Goal: Book appointment/travel/reservation

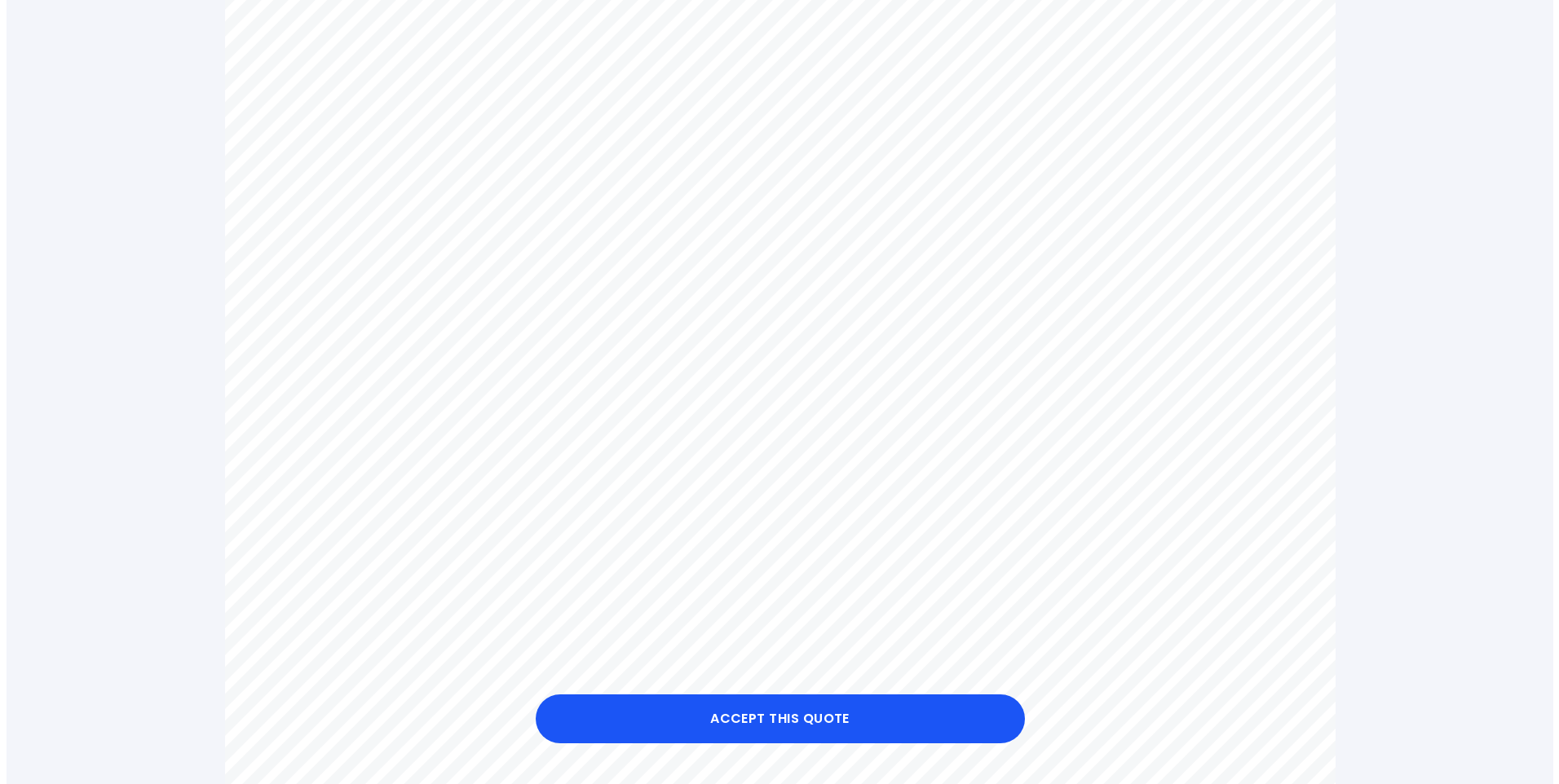
scroll to position [652, 0]
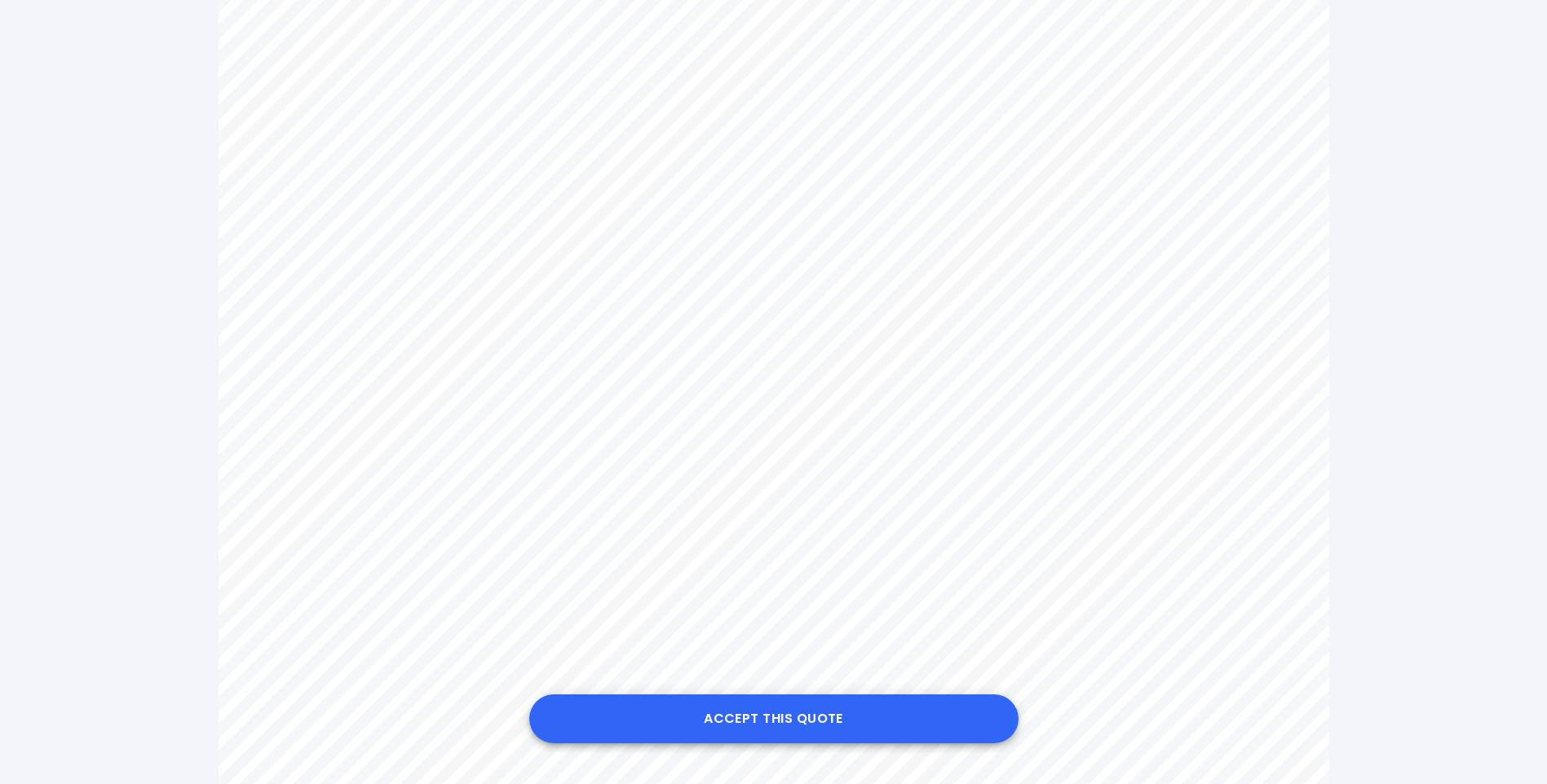
click at [778, 715] on button "Accept this Quote" at bounding box center [774, 718] width 490 height 49
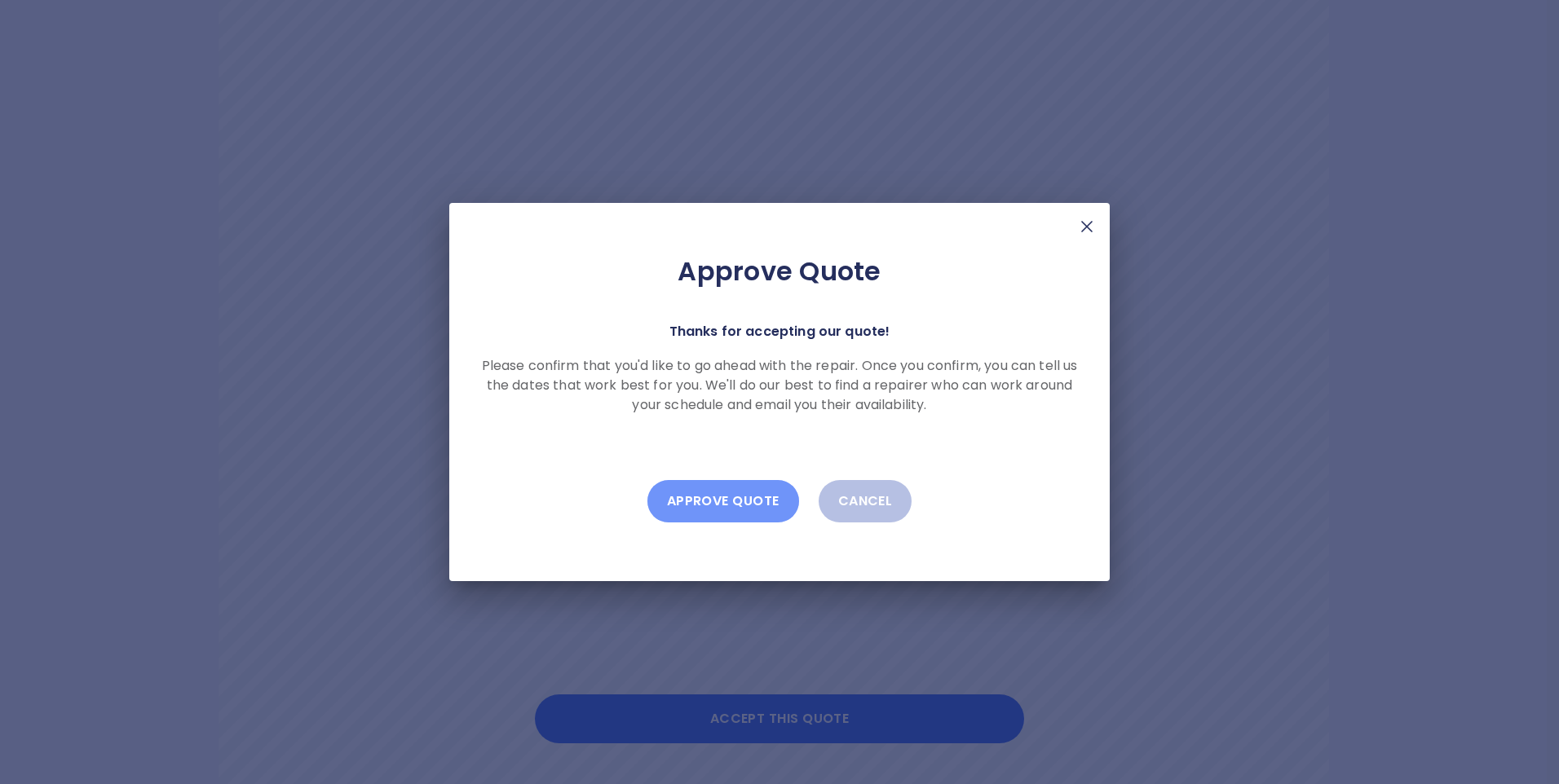
click at [726, 498] on button "Approve Quote" at bounding box center [723, 502] width 151 height 43
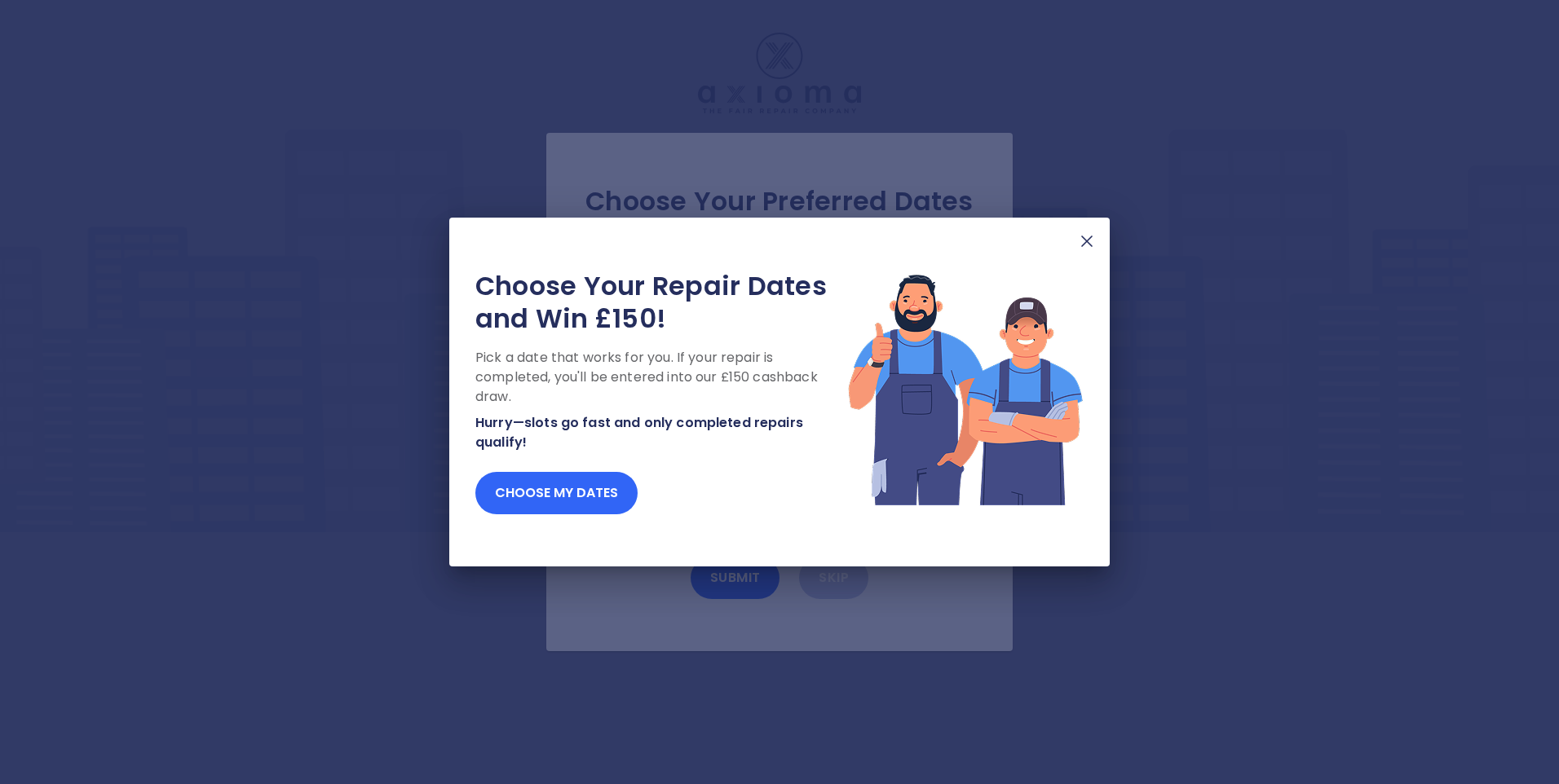
click at [568, 497] on button "Choose my dates" at bounding box center [556, 494] width 162 height 43
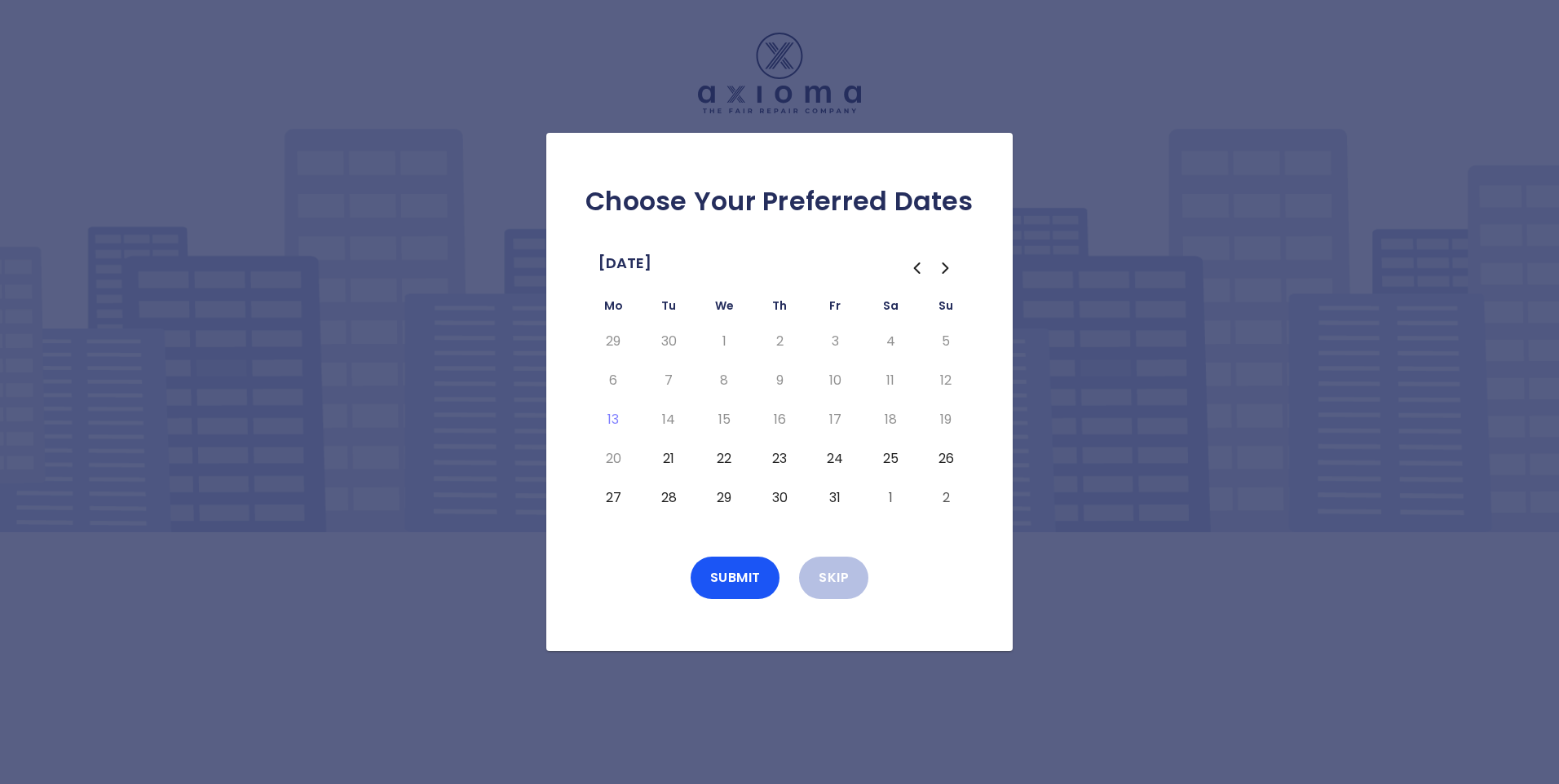
click at [722, 461] on button "22" at bounding box center [724, 459] width 30 height 26
click at [780, 457] on button "23" at bounding box center [780, 459] width 30 height 26
click at [838, 457] on button "24" at bounding box center [835, 459] width 30 height 26
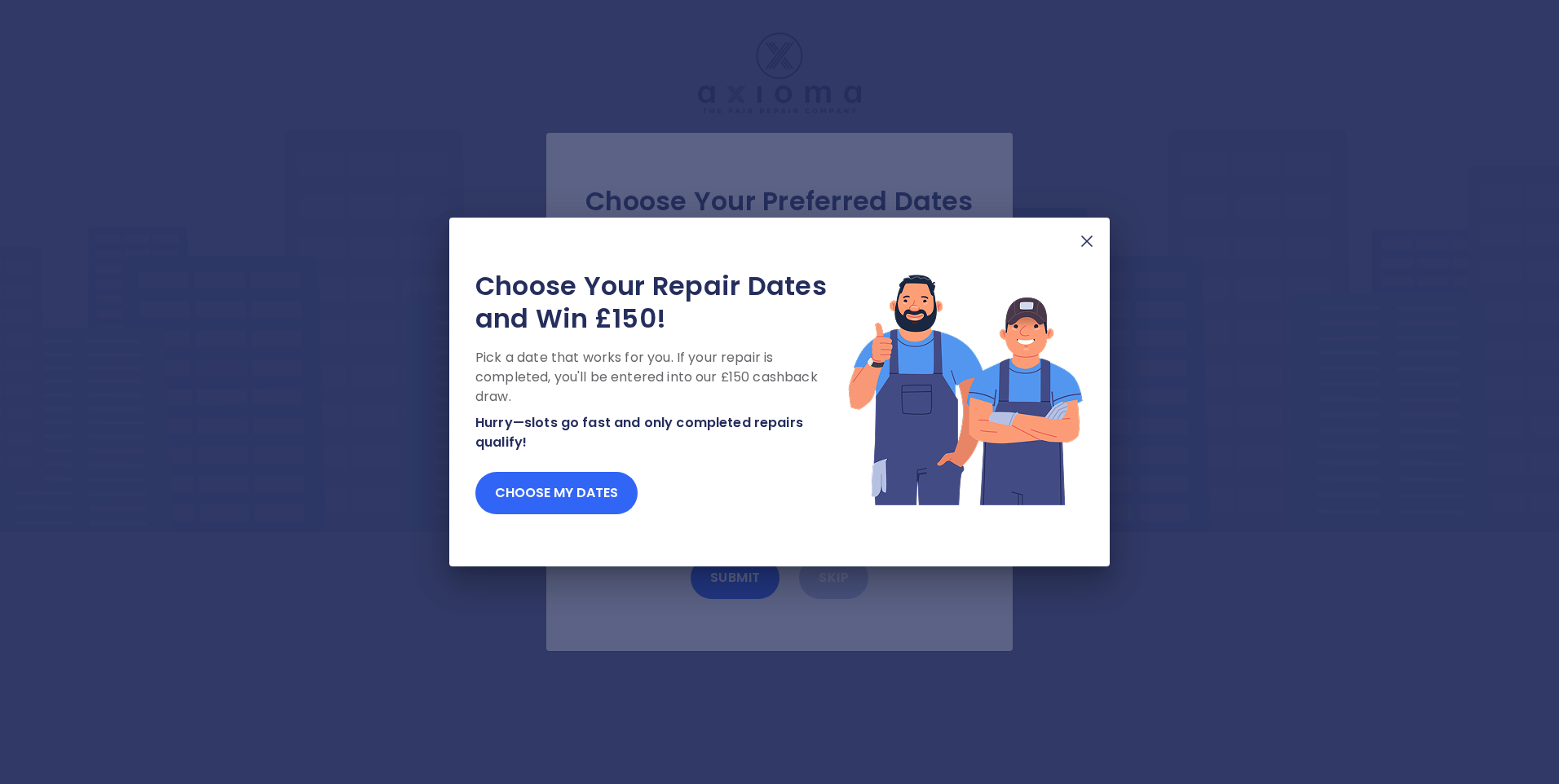
click at [563, 485] on button "Choose my dates" at bounding box center [556, 494] width 162 height 43
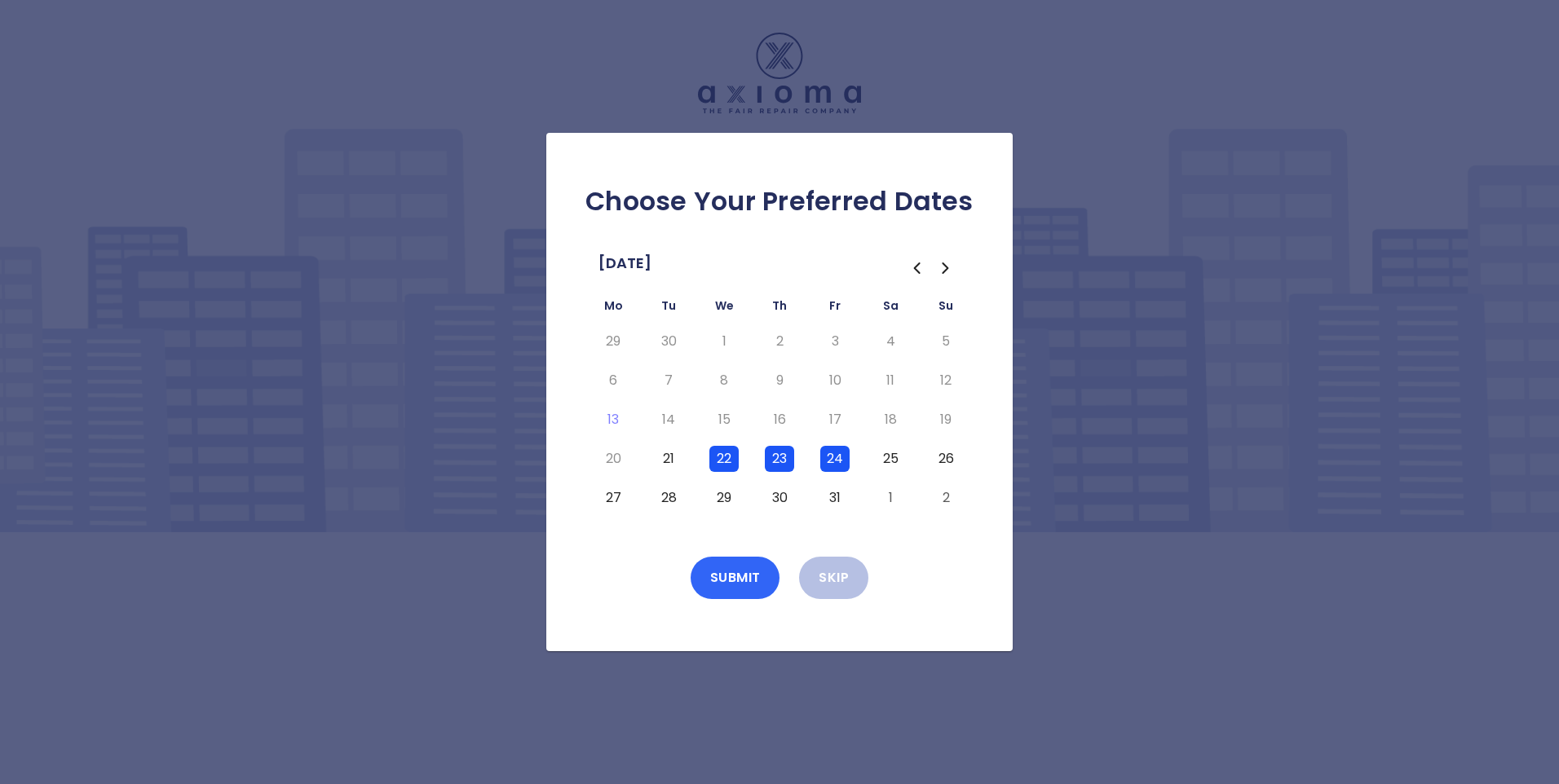
click at [730, 579] on button "Submit" at bounding box center [735, 578] width 90 height 43
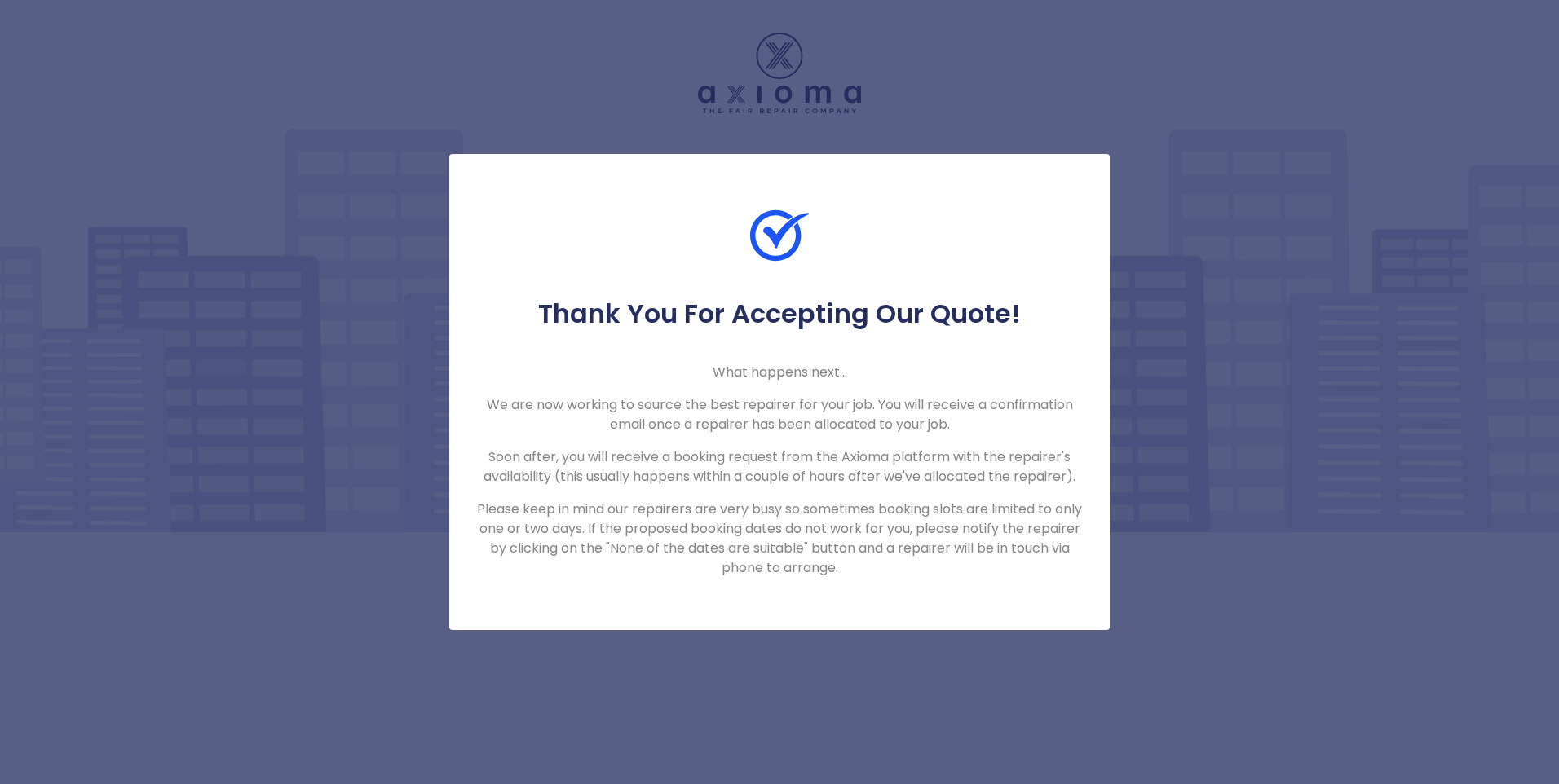
click at [1004, 641] on div "Thank You For Accepting Our Quote! What happens next... We are now working to s…" at bounding box center [779, 392] width 1559 height 784
